Goal: Task Accomplishment & Management: Use online tool/utility

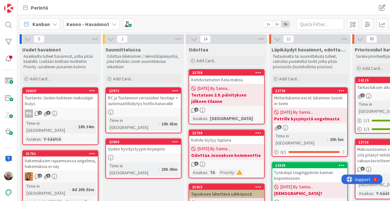
click at [98, 25] on b "Kenno - Havainnot" at bounding box center [87, 24] width 43 height 6
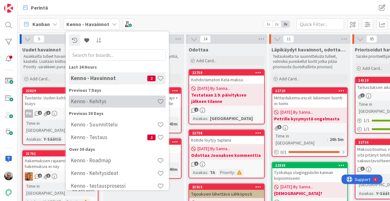
click at [105, 99] on h4 "Kenno - Kehitys" at bounding box center [114, 101] width 86 height 6
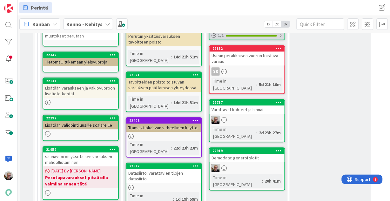
scroll to position [280, 0]
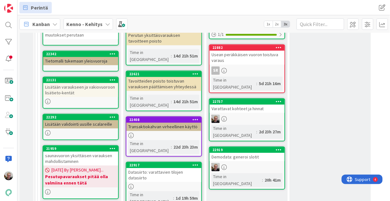
click at [236, 105] on div "Varattavat kohteet ja hinnat" at bounding box center [247, 109] width 75 height 8
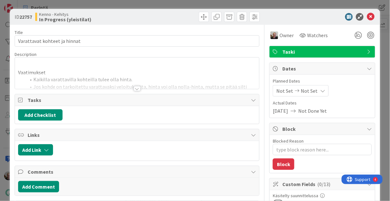
click at [169, 86] on div at bounding box center [137, 81] width 245 height 16
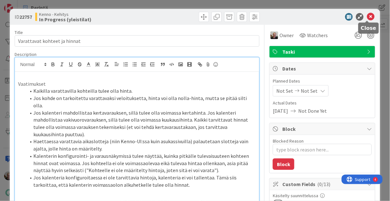
click at [325, 16] on icon at bounding box center [371, 17] width 8 height 8
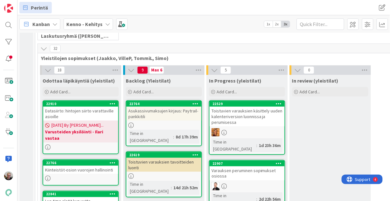
scroll to position [102, 0]
click at [155, 89] on div "Add Card..." at bounding box center [164, 92] width 76 height 10
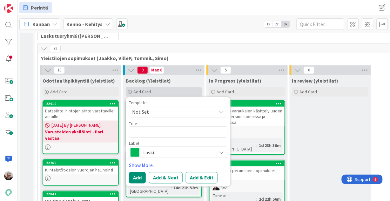
type textarea "x"
type textarea "K"
type textarea "x"
type textarea "Kä"
type textarea "x"
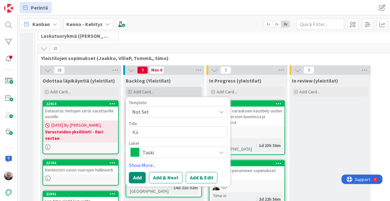
type textarea "Käi"
type textarea "x"
type textarea "Kä"
type textarea "x"
type textarea "Käs"
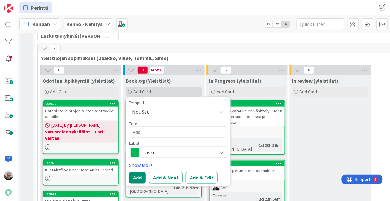
type textarea "x"
type textarea "Käsi"
type textarea "x"
type textarea "Käsit"
type textarea "x"
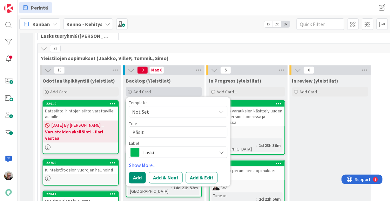
type textarea "Käsitt"
type textarea "x"
type textarea "Käsitte"
type textarea "x"
type textarea "Käsittel"
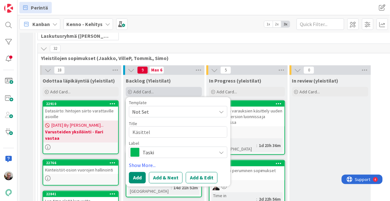
type textarea "x"
type textarea "Käsittely"
type textarea "x"
type textarea "Käsittely v"
type textarea "x"
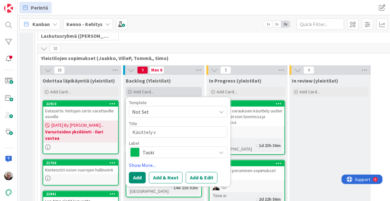
type textarea "Käsittely va"
type textarea "x"
type textarea "Käsittely var"
type textarea "x"
type textarea "Käsittely varau"
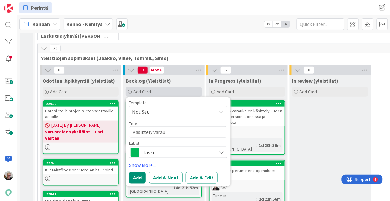
type textarea "x"
type textarea "Käsittely varaus"
type textarea "x"
type textarea "Käsittely varaust"
type textarea "x"
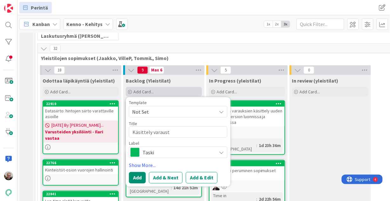
type textarea "Käsittely varauste"
type textarea "x"
type textarea "Käsittely varausten"
type textarea "x"
type textarea "Käsittely varausten n"
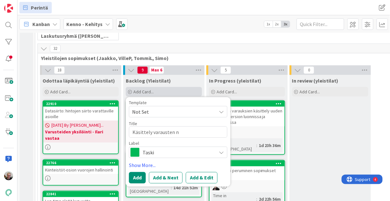
type textarea "x"
type textarea "Käsittely varausten no"
type textarea "x"
type textarea "Käsittely varausten nol"
type textarea "x"
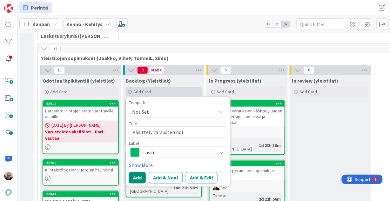
type textarea "Käsittely varausten noll"
type textarea "x"
type textarea "Käsittely varausten nolla"
type textarea "x"
type textarea "Käsittely varausten nollah"
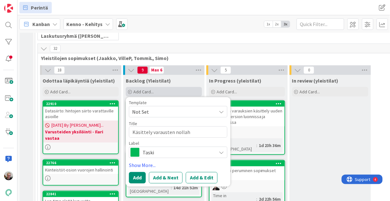
type textarea "x"
type textarea "Käsittely varausten nollahi"
type textarea "x"
type textarea "Käsittely varausten nollahin"
type textarea "x"
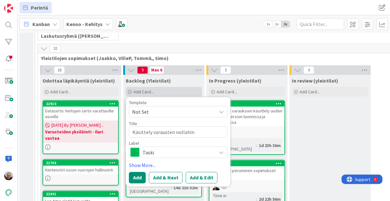
type textarea "Käsittely varausten nollahinn"
type textarea "x"
type textarea "Käsittely varausten nollahinno"
type textarea "x"
type textarea "Käsittely varausten nollahinnoi"
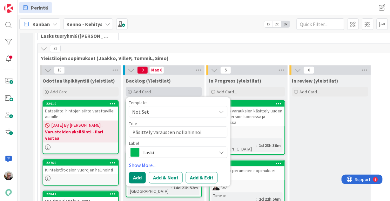
type textarea "x"
type textarea "Käsittely varausten nollahinnoil"
type textarea "x"
type textarea "Käsittely varausten nollahinnoill"
type textarea "x"
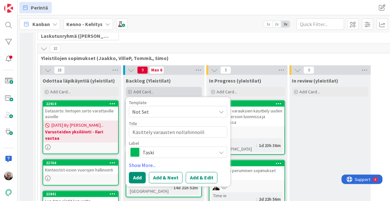
type textarea "Käsittely varausten nollahinnoille"
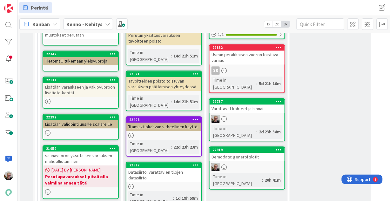
scroll to position [254, 0]
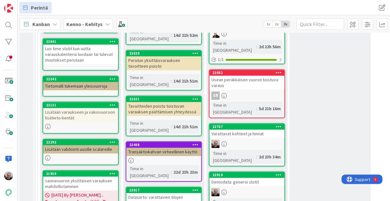
click at [236, 167] on div "Demodata: generoi slotit" at bounding box center [247, 182] width 75 height 8
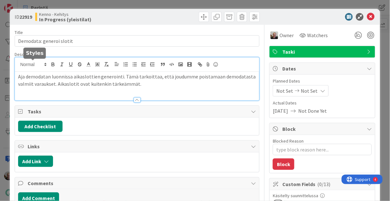
click at [18, 66] on div "Aja demodatan luonnissa aikaslottien generointi. Tämä tarkoittaa, että joudumme…" at bounding box center [137, 78] width 245 height 43
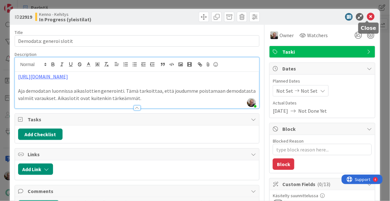
click at [325, 17] on icon at bounding box center [371, 17] width 8 height 8
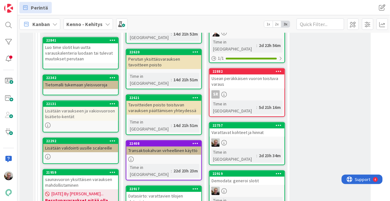
scroll to position [254, 0]
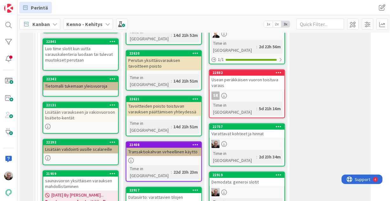
type textarea "x"
